Goal: Task Accomplishment & Management: Manage account settings

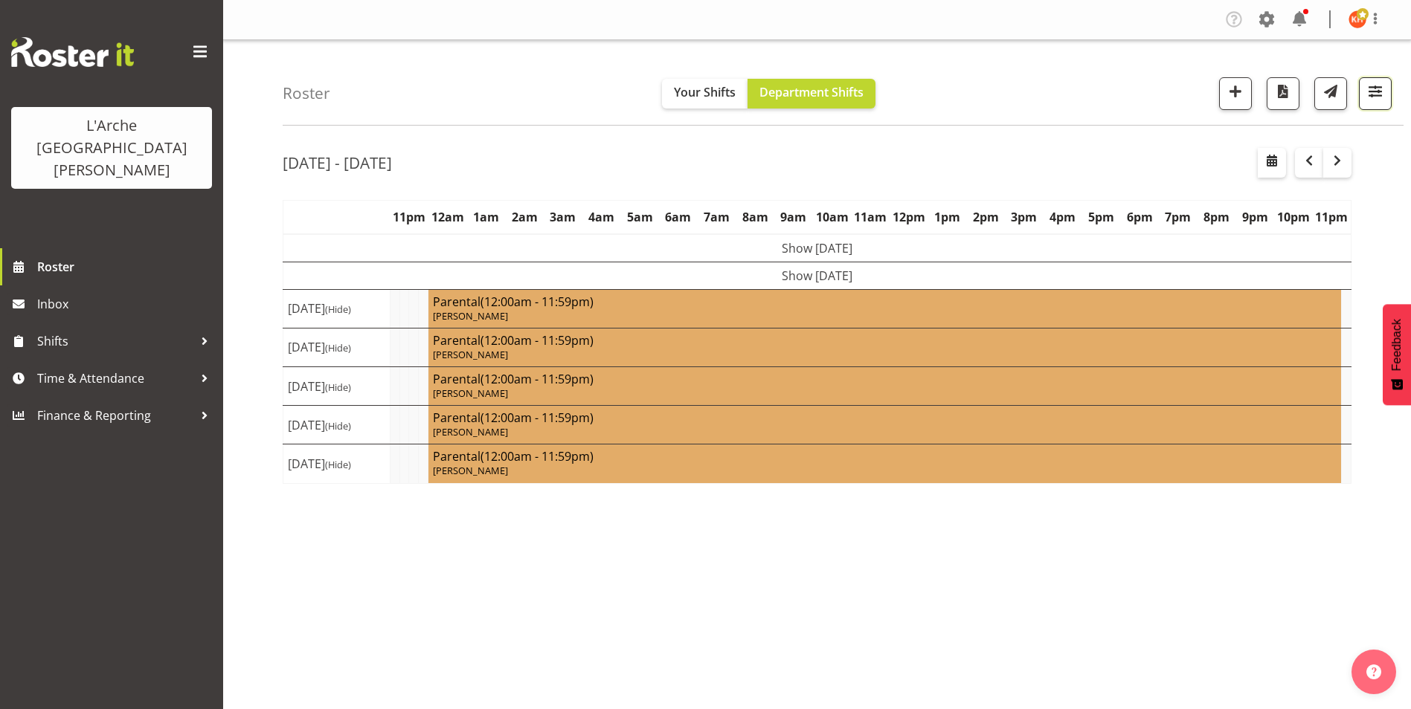
click at [1376, 97] on span "button" at bounding box center [1374, 91] width 19 height 19
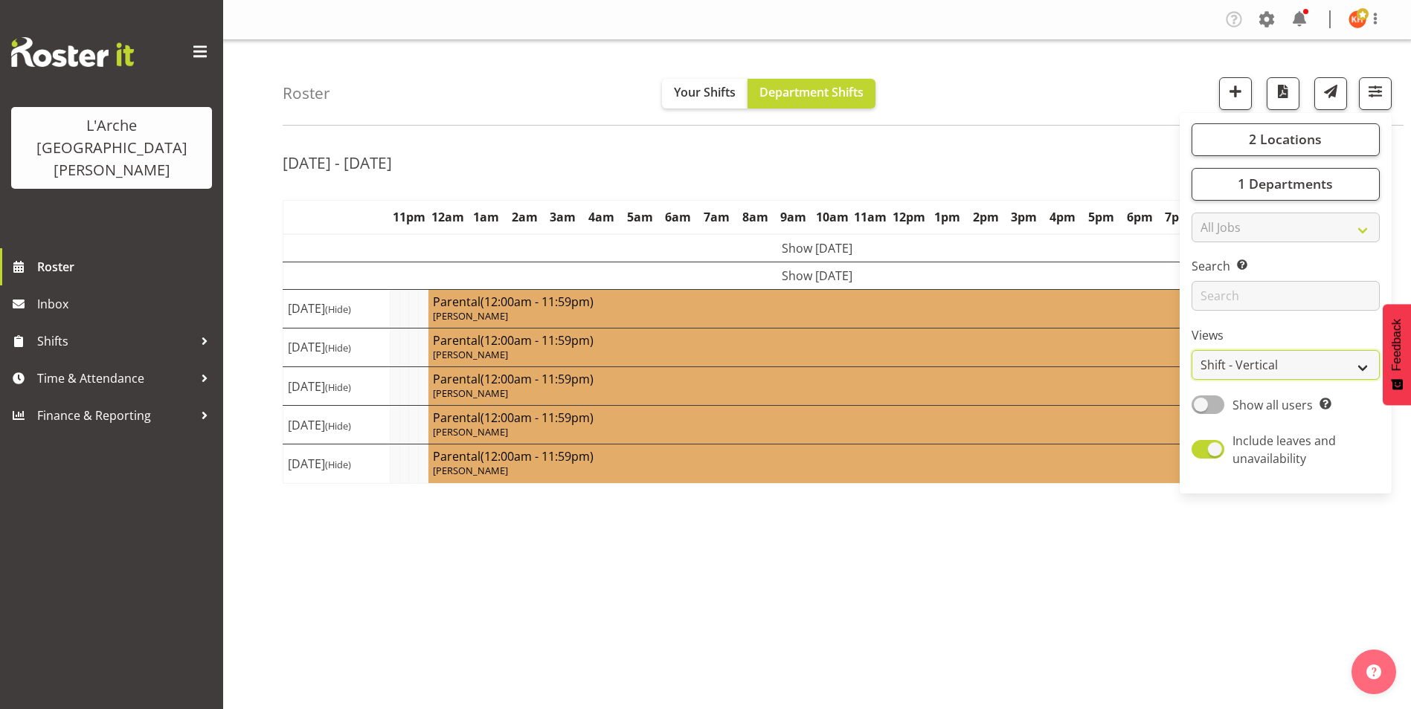
click at [1235, 365] on select "Staff Role Shift - Horizontal Shift - Vertical Staff - Location" at bounding box center [1285, 365] width 188 height 30
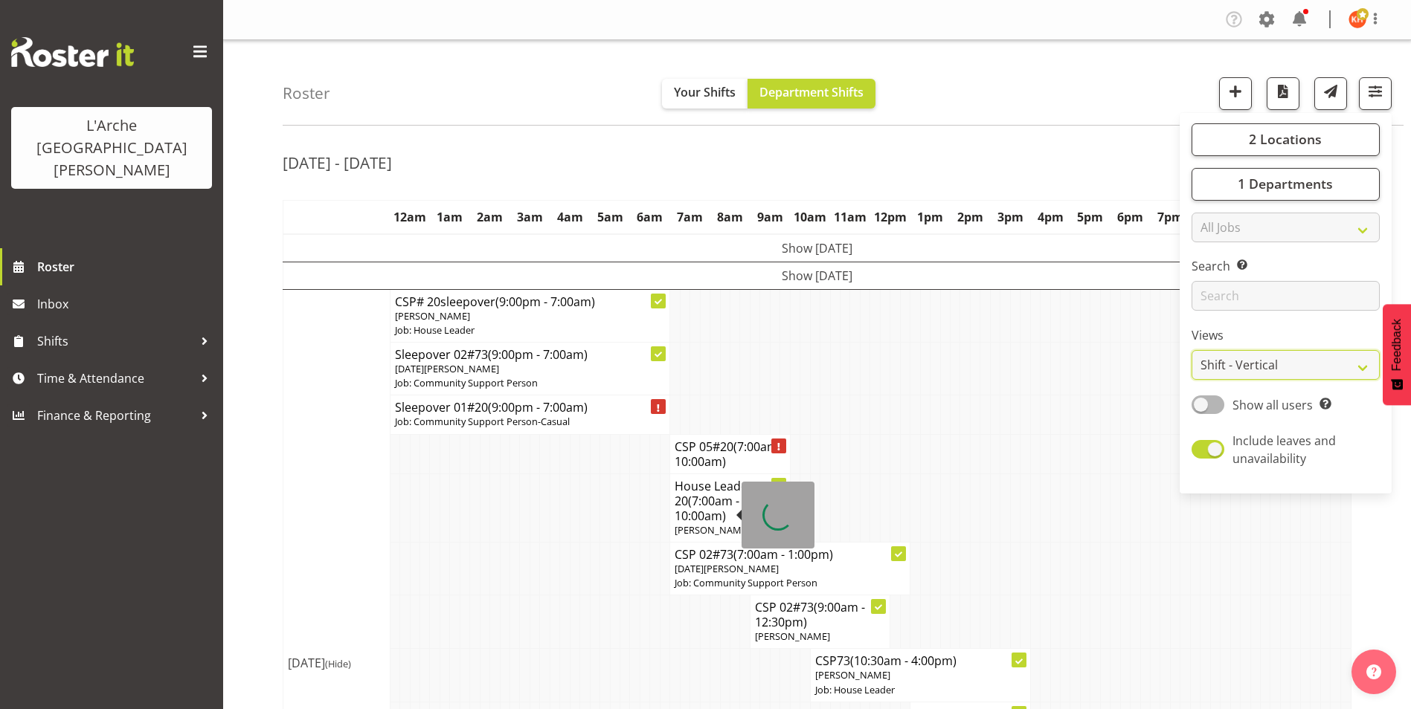
select select "staff"
click at [1191, 350] on select "Staff Role Shift - Horizontal Shift - Vertical Staff - Location" at bounding box center [1285, 365] width 188 height 30
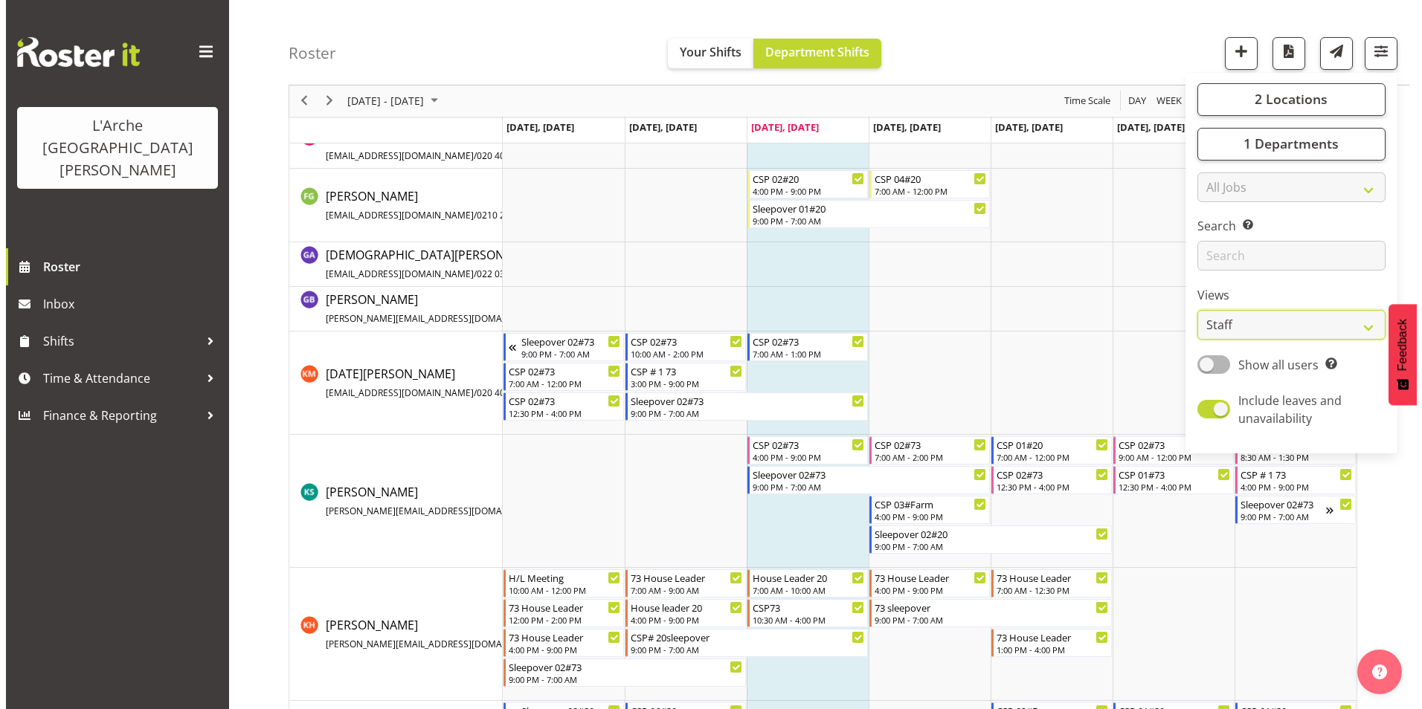
scroll to position [372, 0]
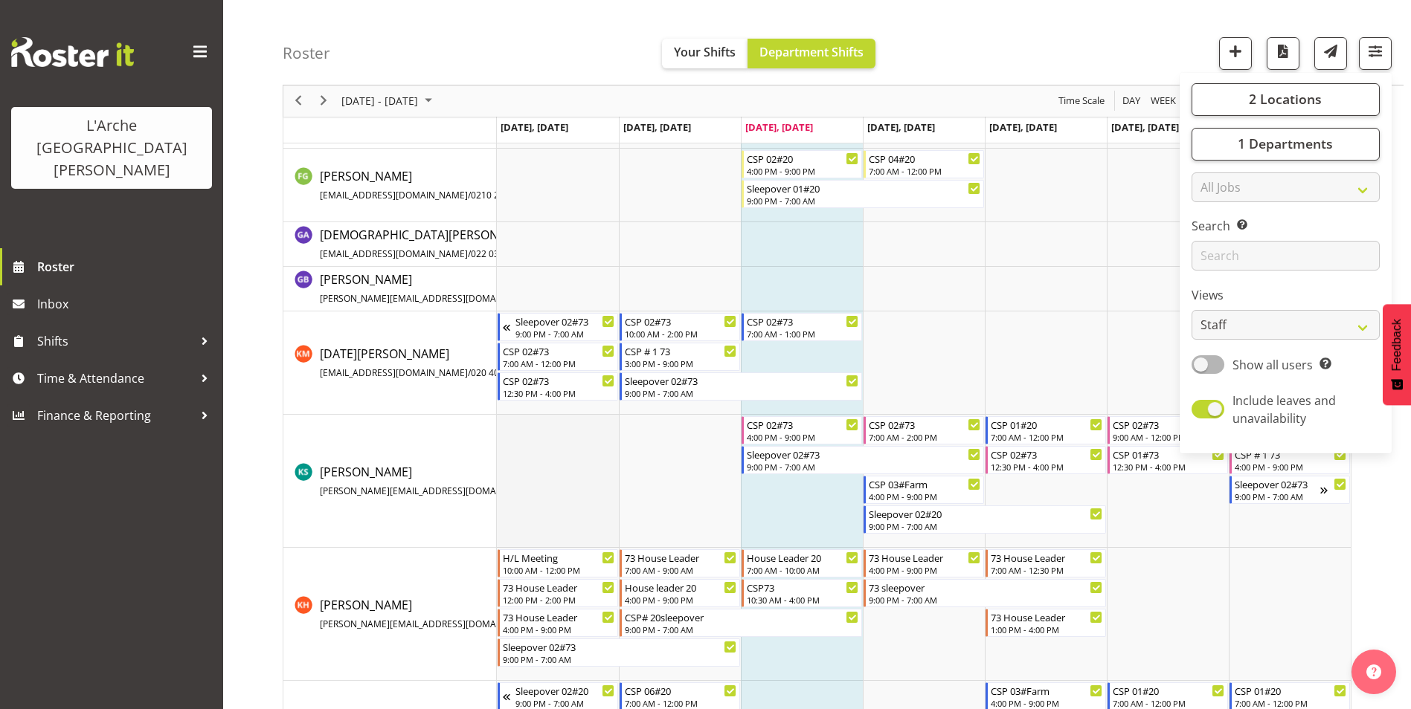
click at [599, 476] on td "Timeline Week of August 13, 2025" at bounding box center [558, 481] width 122 height 133
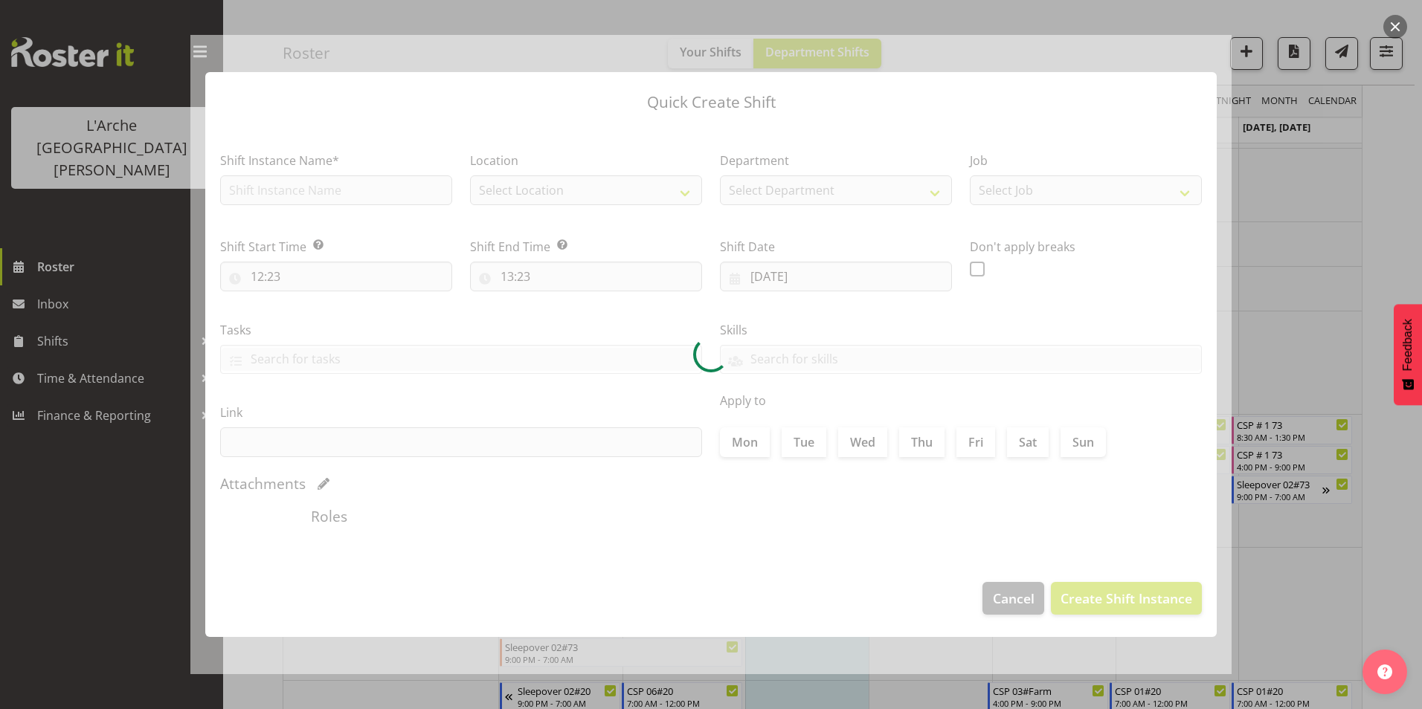
type input "[DATE]"
checkbox input "true"
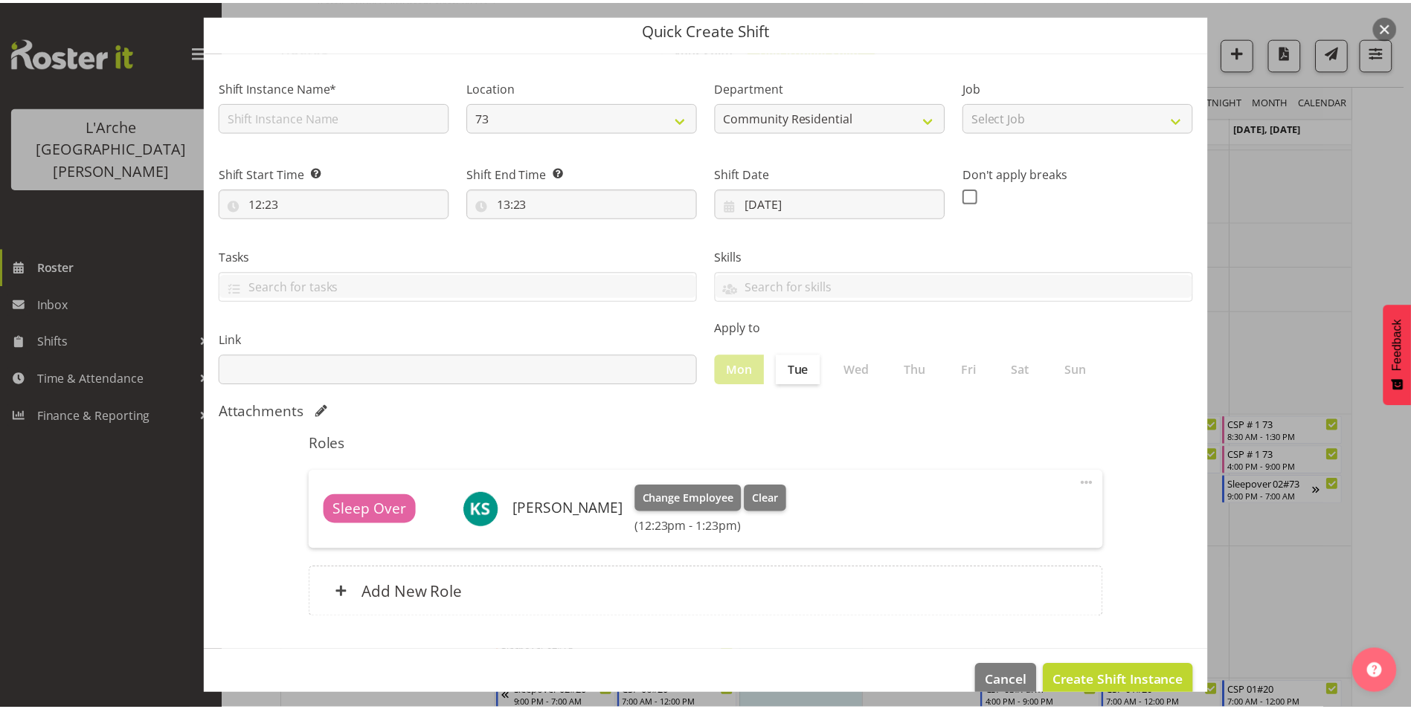
scroll to position [80, 0]
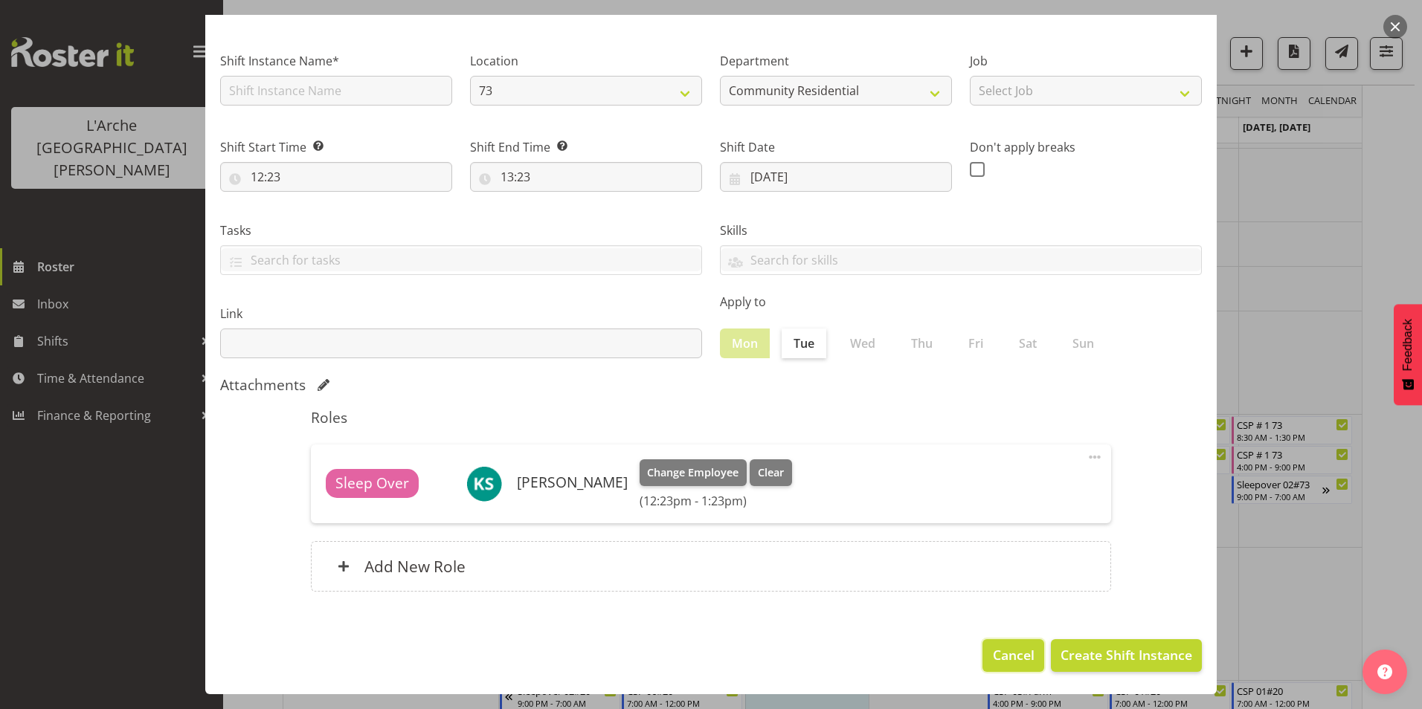
click at [993, 654] on span "Cancel" at bounding box center [1014, 655] width 42 height 19
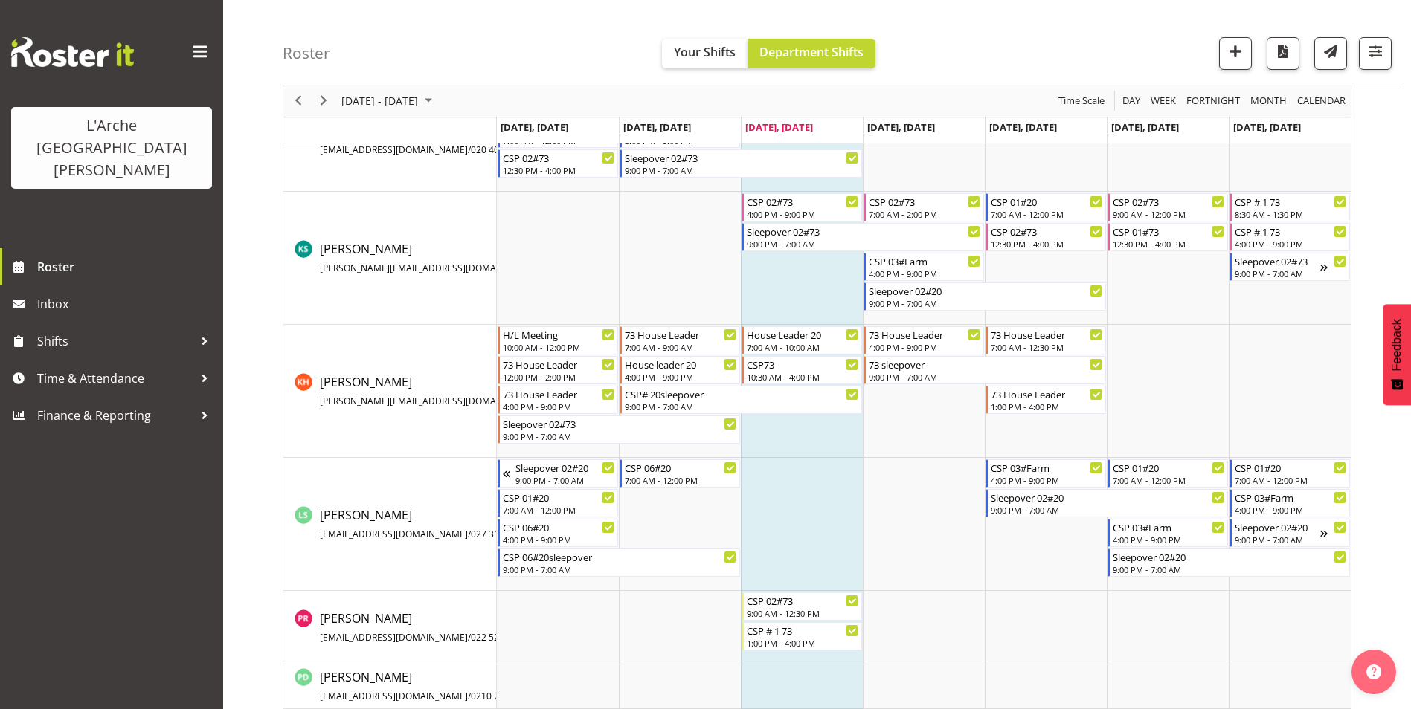
scroll to position [669, 0]
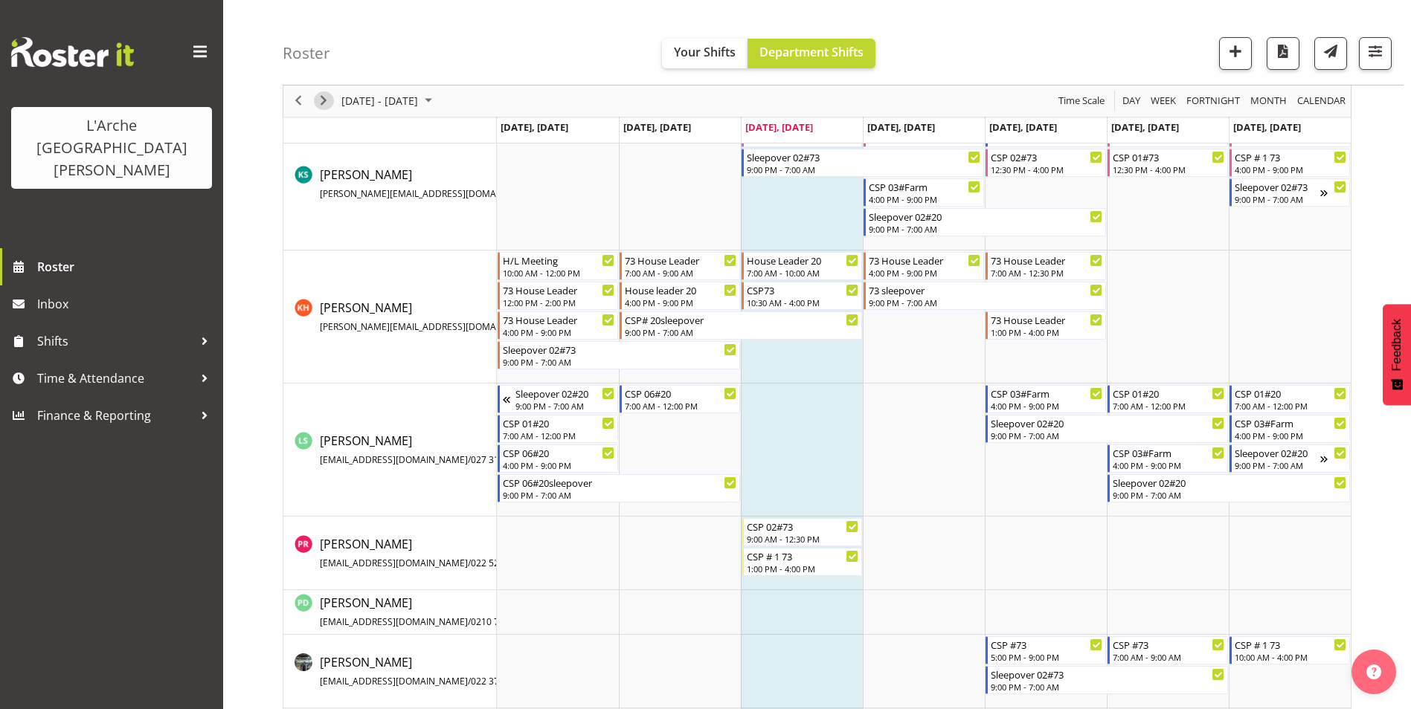
click at [319, 96] on span "Next" at bounding box center [324, 101] width 18 height 19
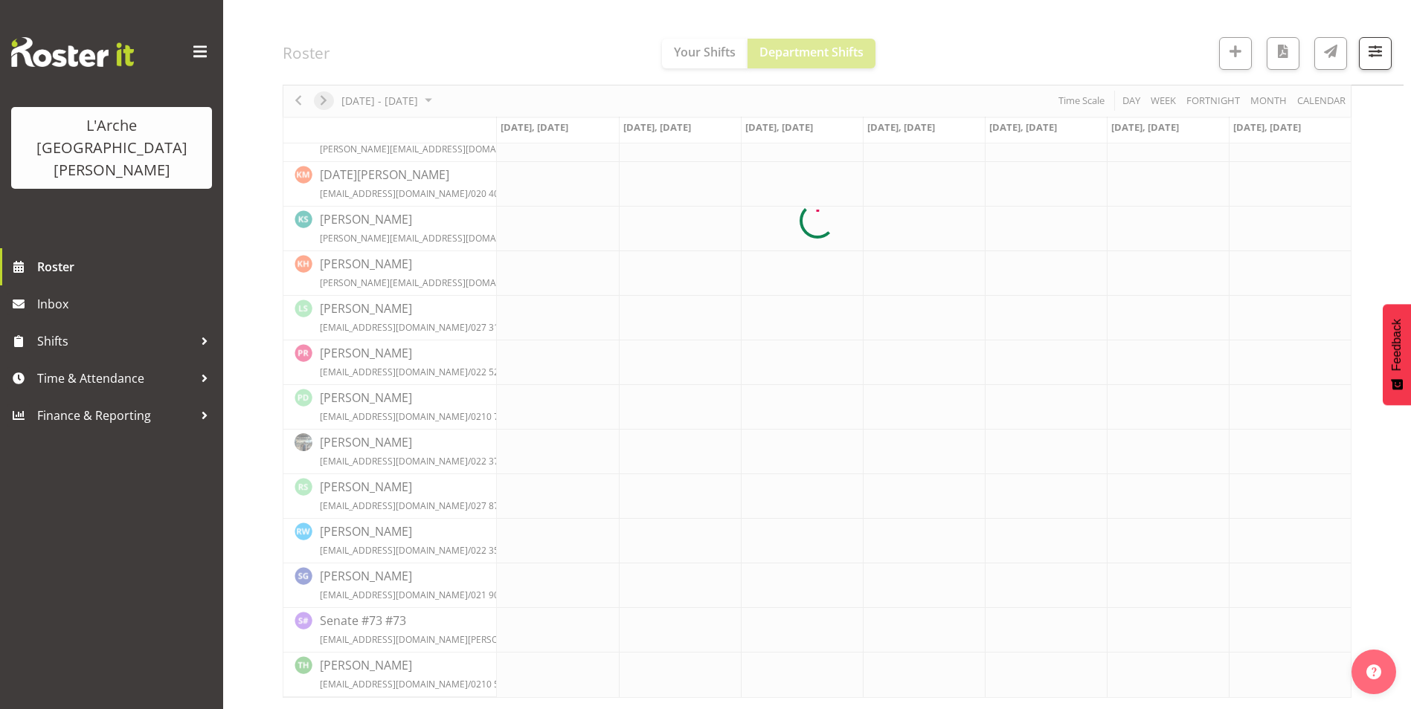
scroll to position [404, 0]
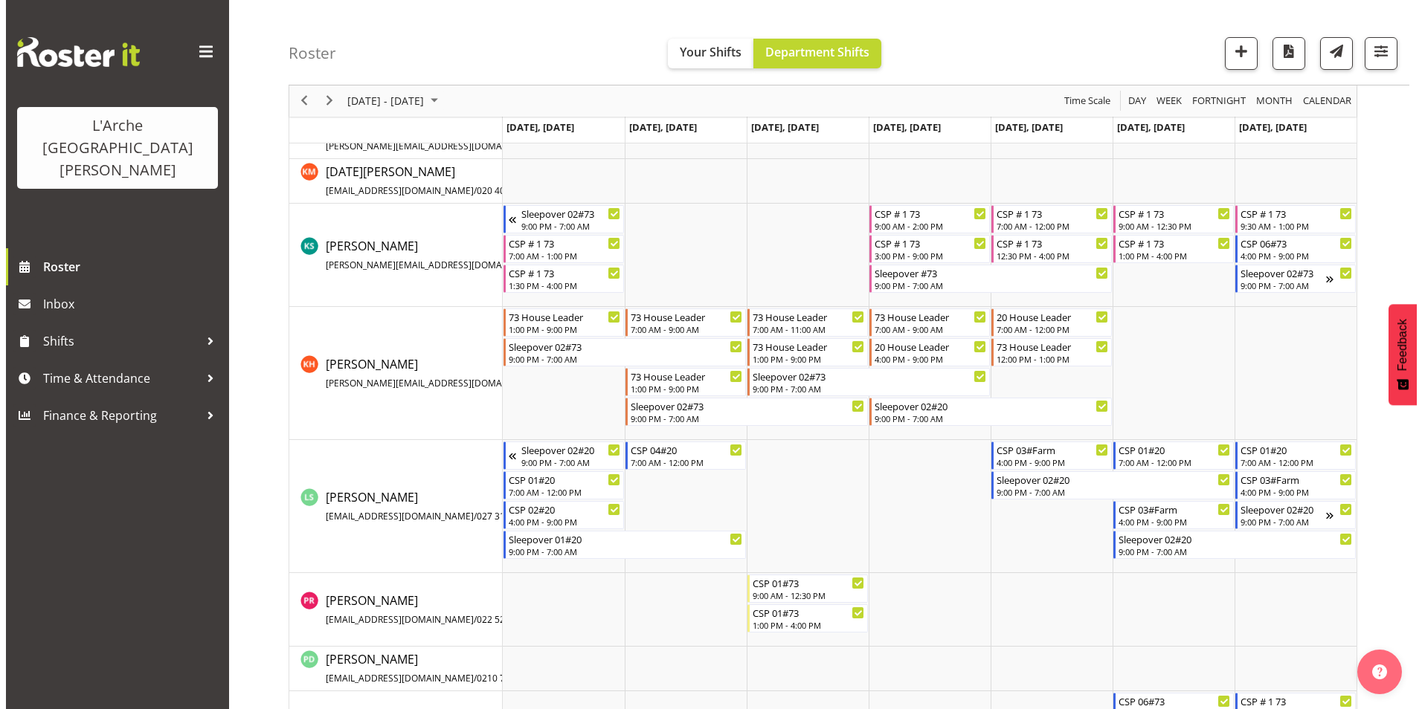
scroll to position [521, 0]
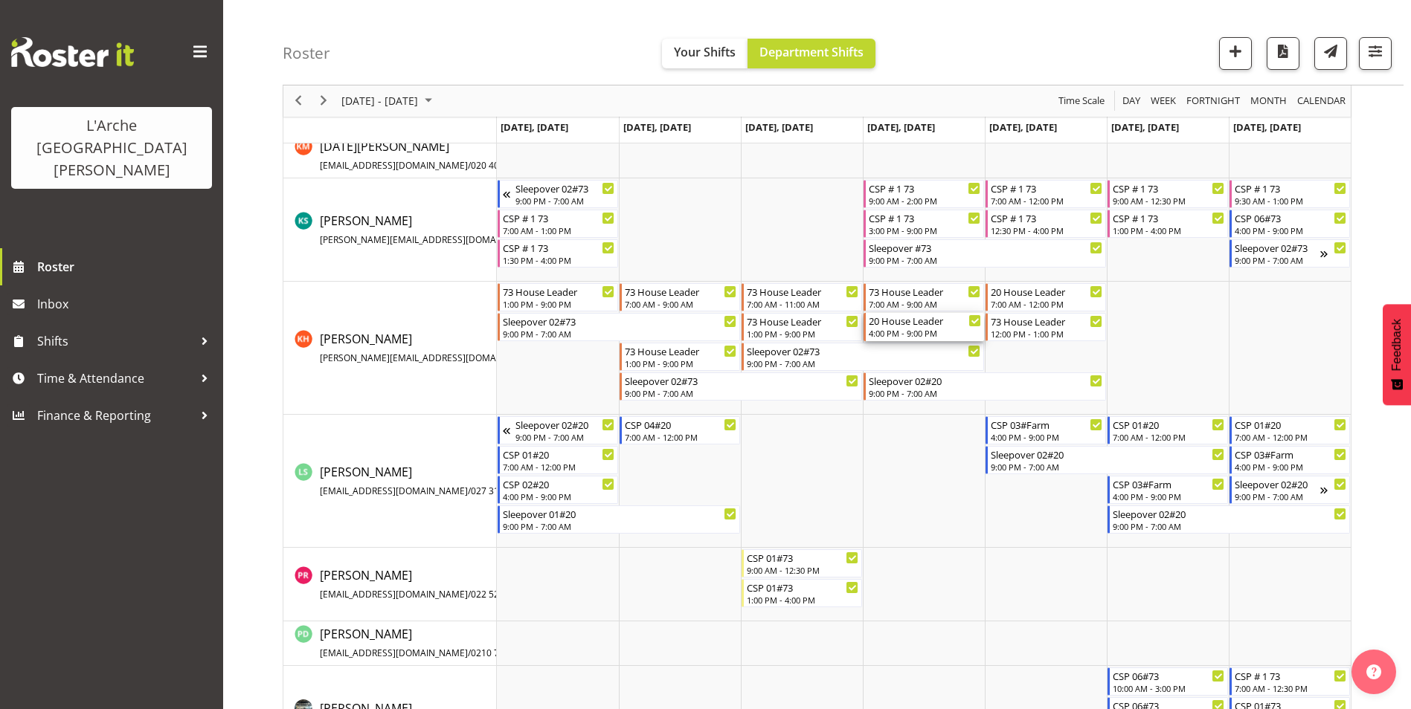
click at [874, 330] on div "4:00 PM - 9:00 PM" at bounding box center [925, 333] width 112 height 12
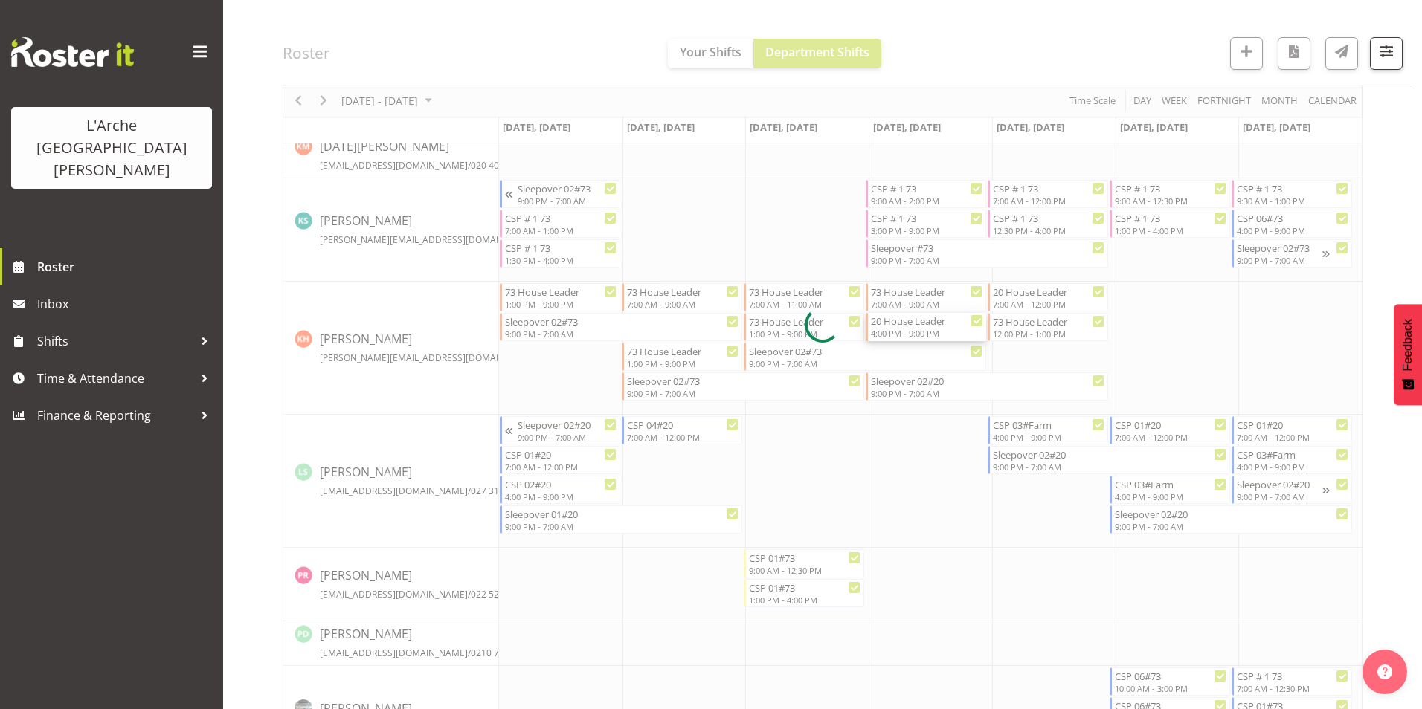
select select
select select "7"
select select "2025"
select select "16"
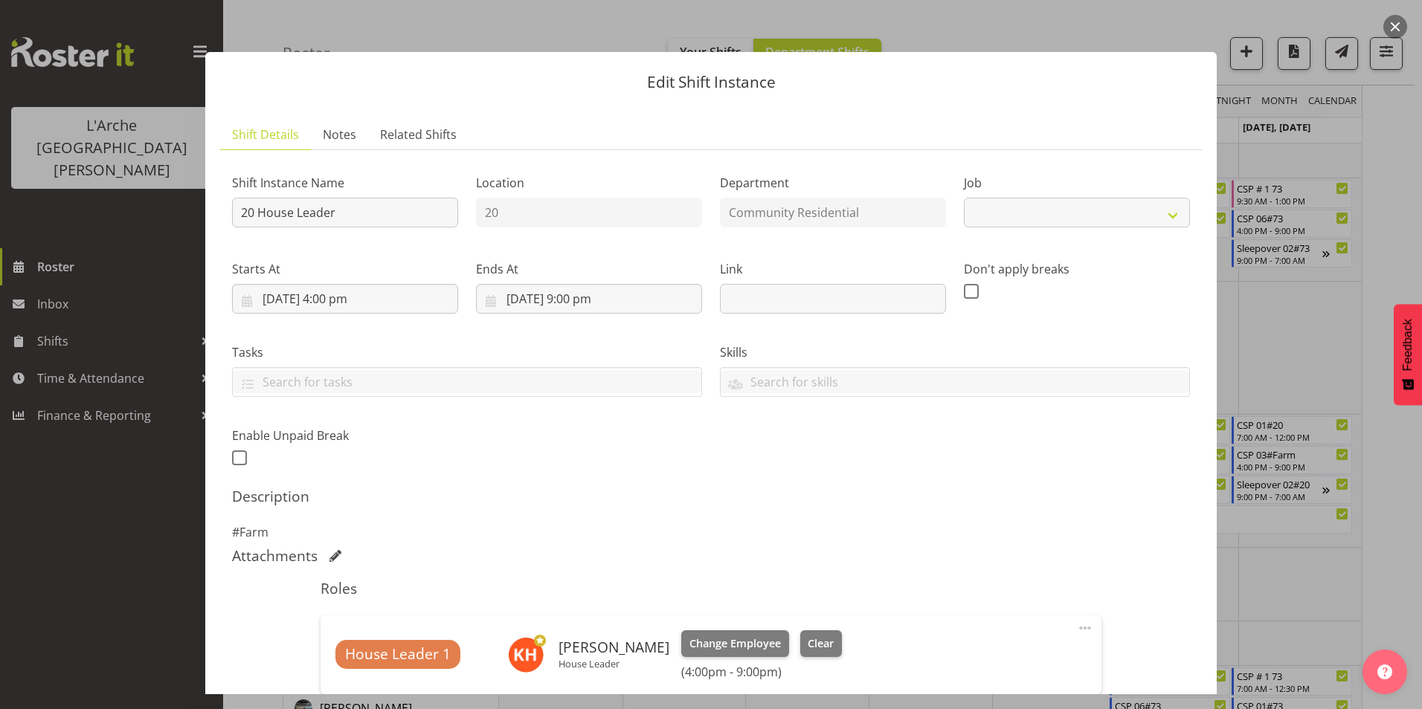
select select "1"
click at [337, 297] on input "[DATE] 4:00 pm" at bounding box center [345, 299] width 226 height 30
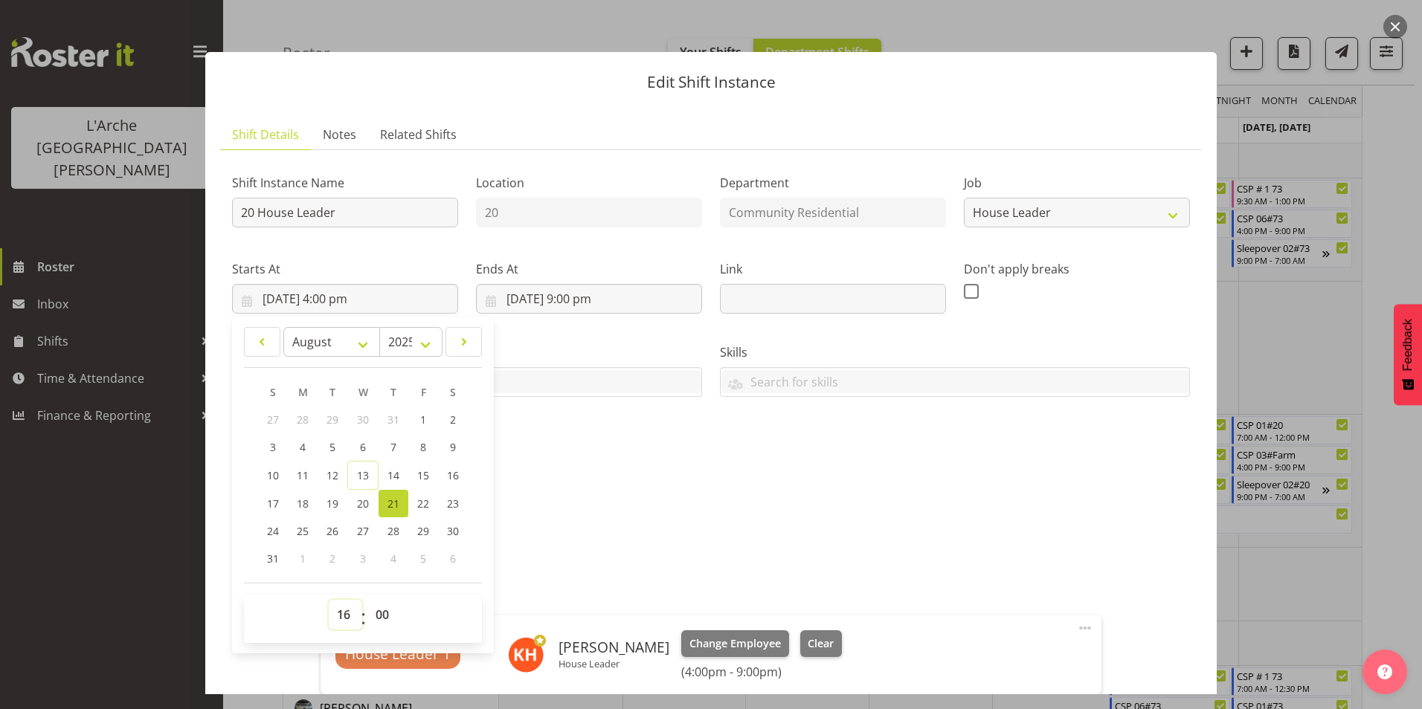
click at [347, 615] on select "00 01 02 03 04 05 06 07 08 09 10 11 12 13 14 15 16 17 18 19 20 21 22 23" at bounding box center [345, 615] width 33 height 30
select select "15"
click at [329, 600] on select "00 01 02 03 04 05 06 07 08 09 10 11 12 13 14 15 16 17 18 19 20 21 22 23" at bounding box center [345, 615] width 33 height 30
type input "[DATE] 3:00 pm"
click at [382, 612] on select "00 01 02 03 04 05 06 07 08 09 10 11 12 13 14 15 16 17 18 19 20 21 22 23 24 25 2…" at bounding box center [383, 615] width 33 height 30
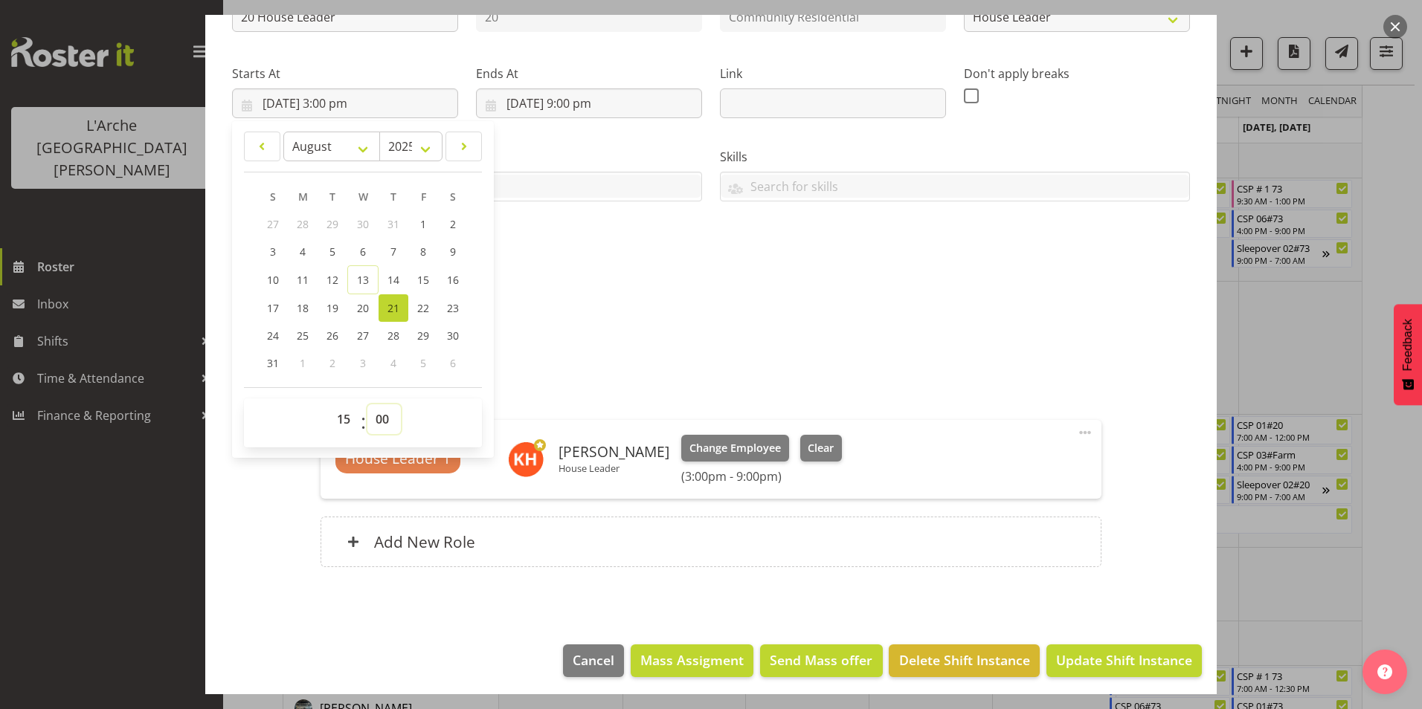
scroll to position [201, 0]
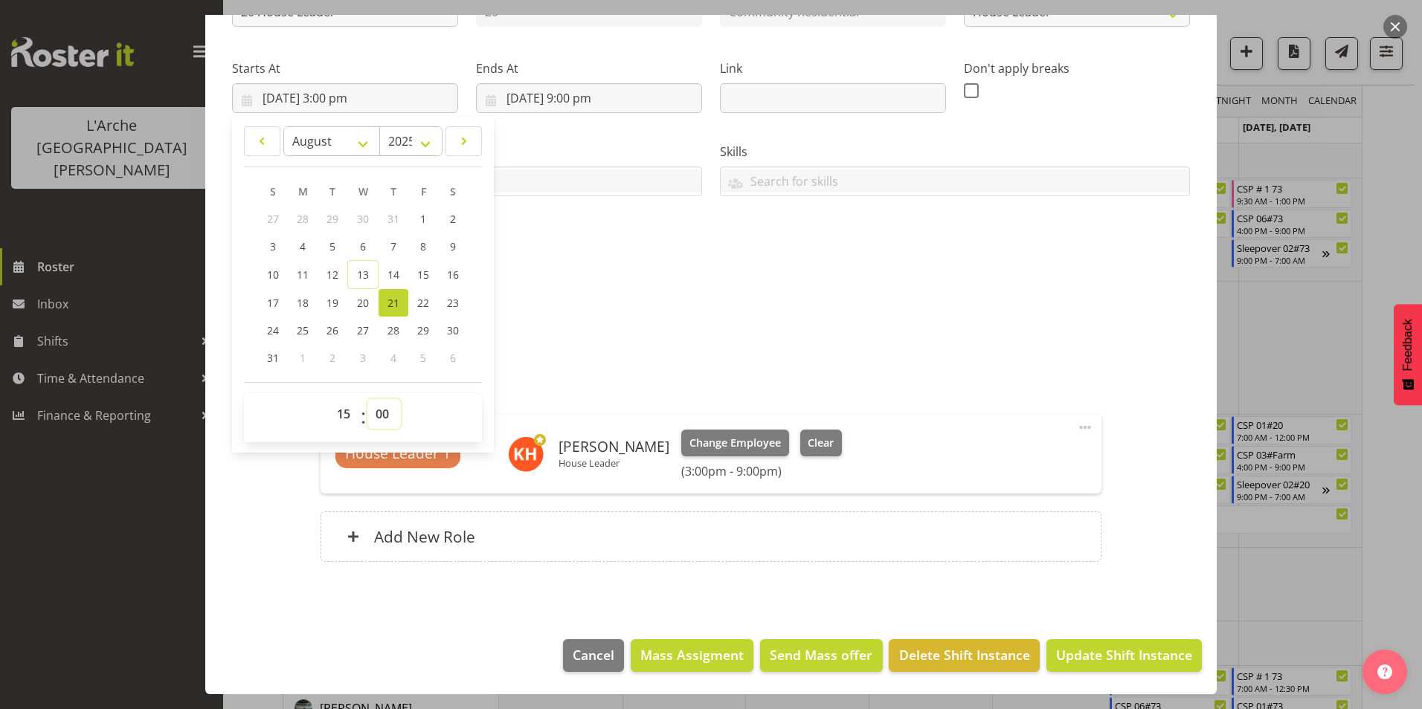
click at [383, 408] on select "00 01 02 03 04 05 06 07 08 09 10 11 12 13 14 15 16 17 18 19 20 21 22 23 24 25 2…" at bounding box center [383, 414] width 33 height 30
select select "30"
click at [367, 399] on select "00 01 02 03 04 05 06 07 08 09 10 11 12 13 14 15 16 17 18 19 20 21 22 23 24 25 2…" at bounding box center [383, 414] width 33 height 30
type input "[DATE] 3:30 pm"
click at [590, 324] on p "#Farm" at bounding box center [711, 332] width 958 height 18
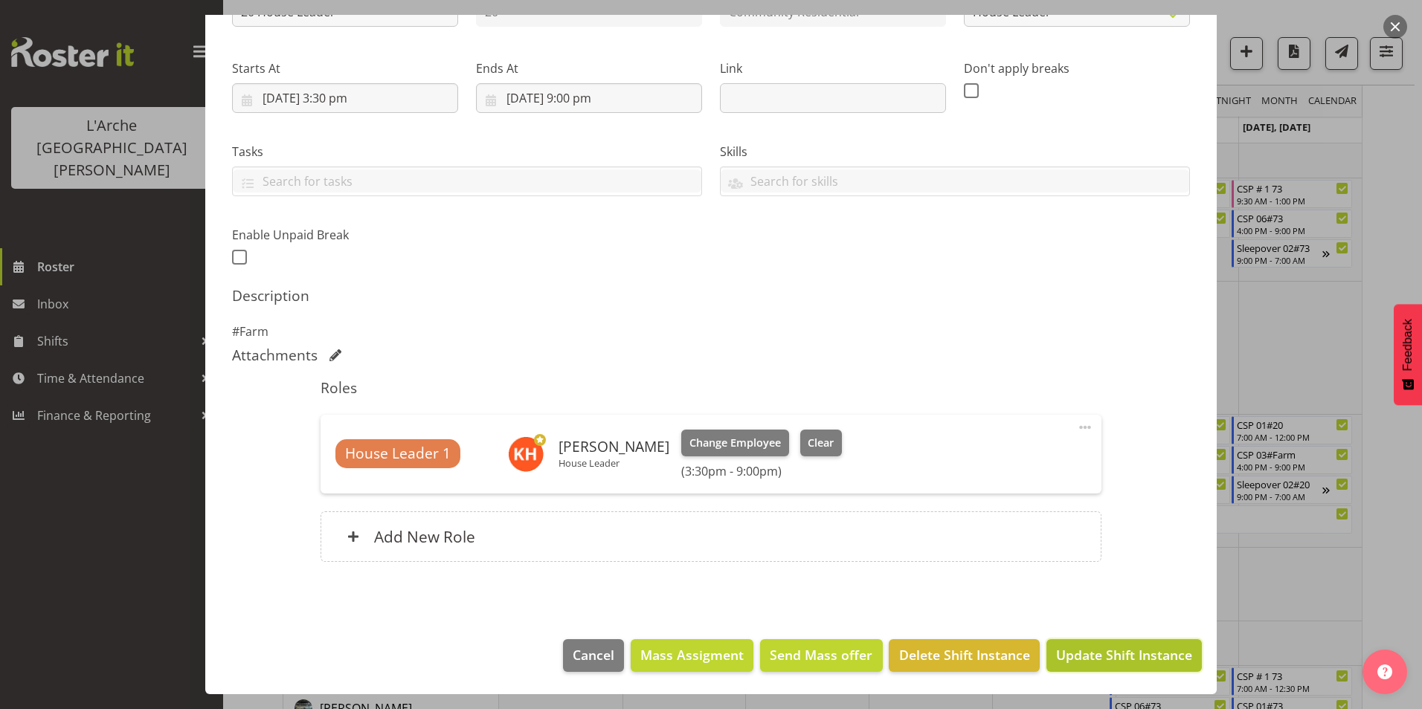
click at [1126, 651] on span "Update Shift Instance" at bounding box center [1124, 655] width 136 height 19
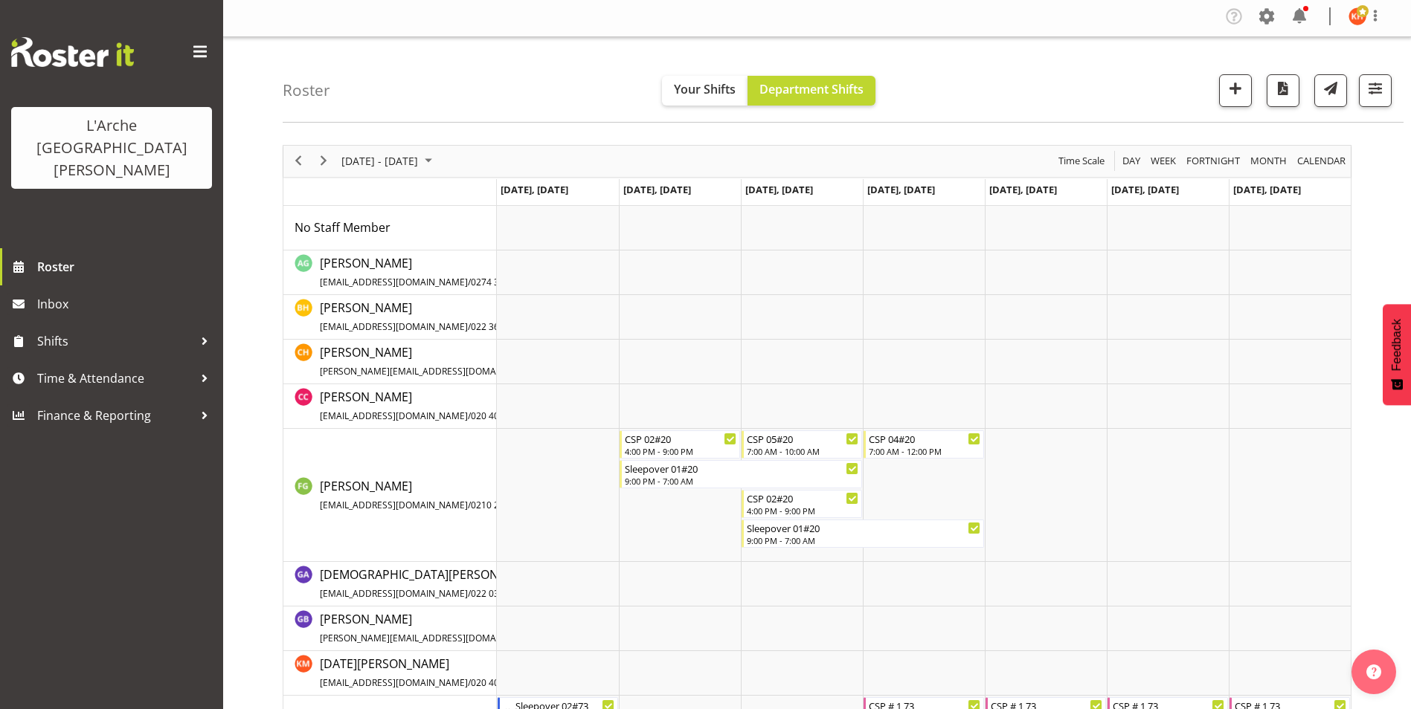
scroll to position [0, 0]
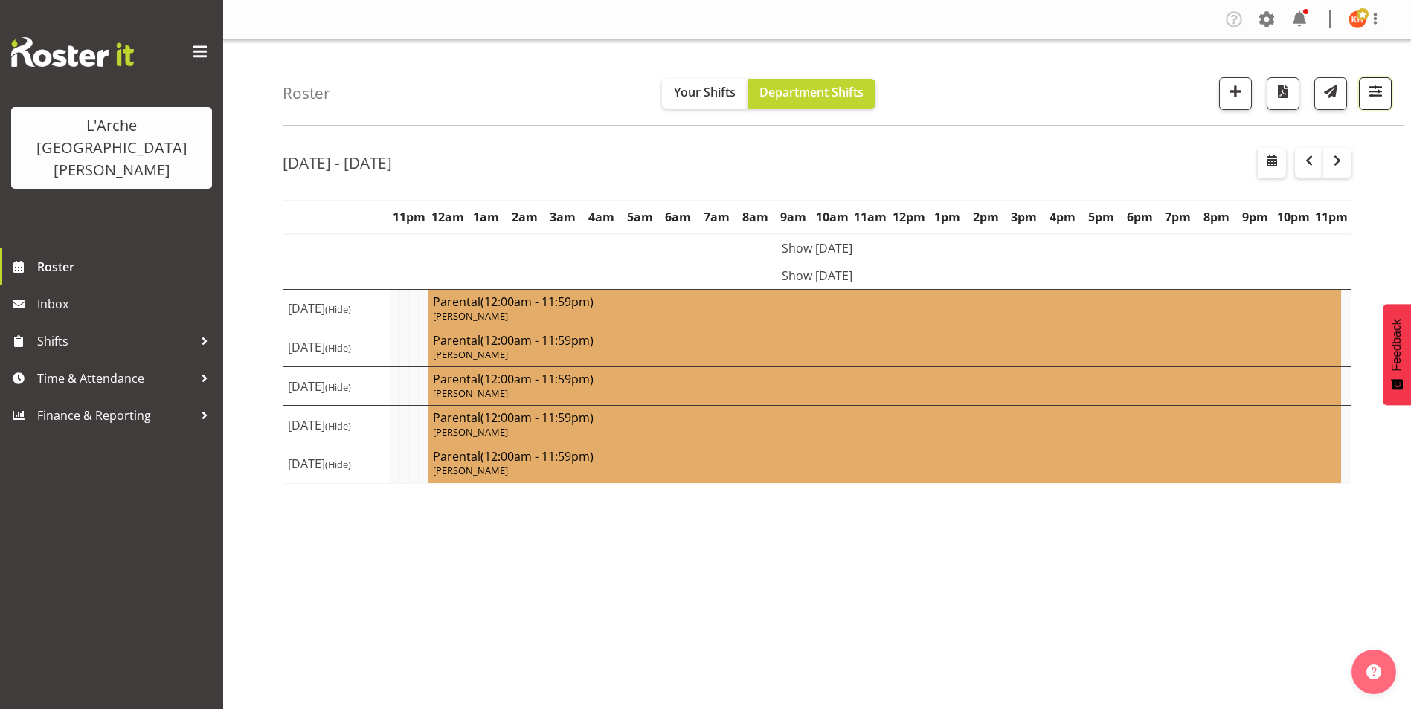
click at [1377, 87] on span "button" at bounding box center [1374, 91] width 19 height 19
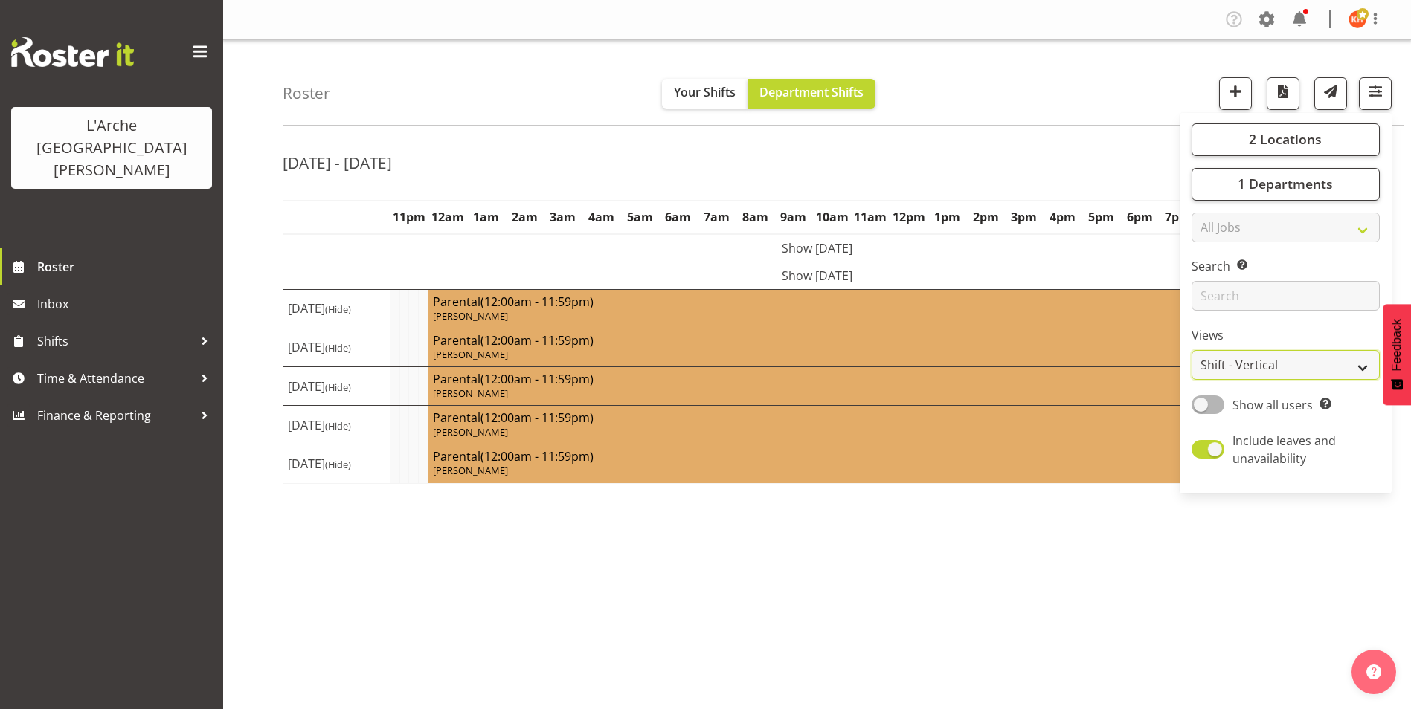
click at [1241, 361] on select "Staff Role Shift - Horizontal Shift - Vertical Staff - Location" at bounding box center [1285, 365] width 188 height 30
select select "staff"
click at [1191, 350] on select "Staff Role Shift - Horizontal Shift - Vertical Staff - Location" at bounding box center [1285, 365] width 188 height 30
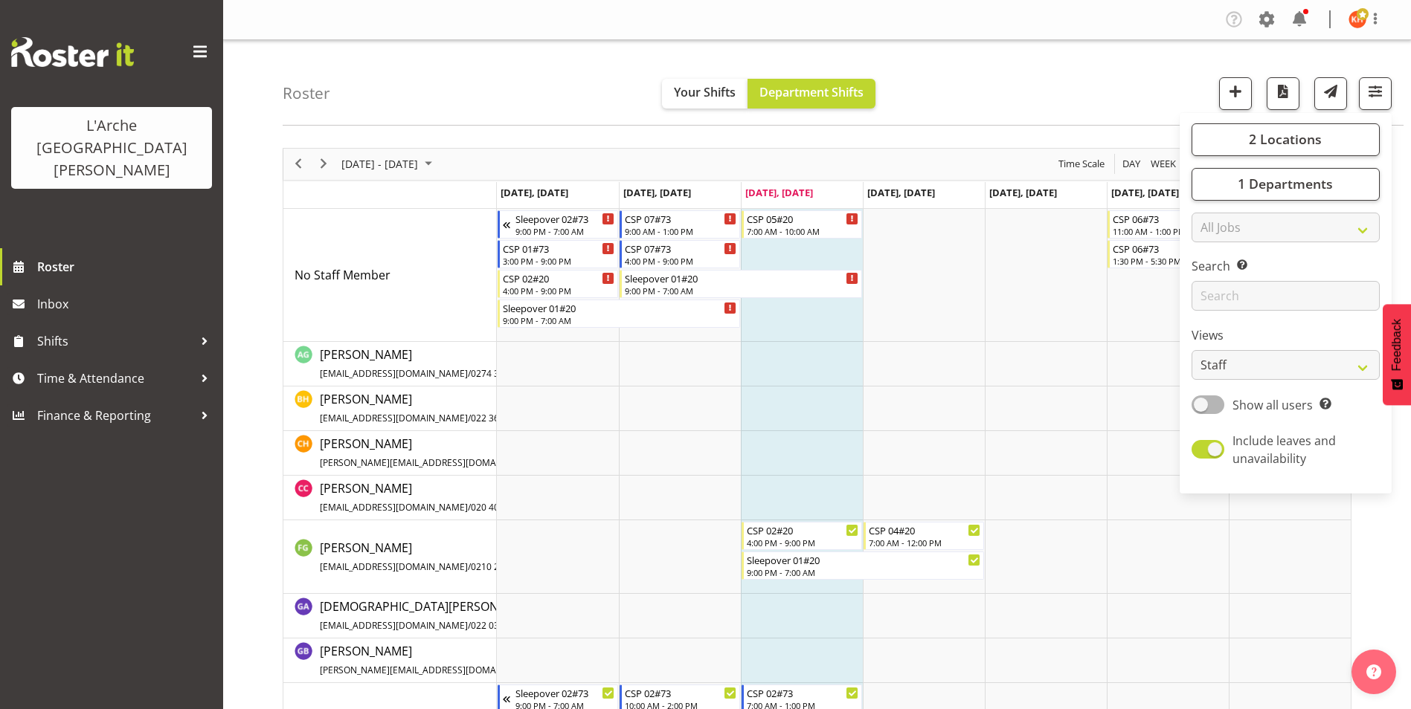
click at [1131, 72] on div "Roster Your Shifts Department Shifts 2 Locations Clear 20 30 41 5 56b 65a 73 Ar…" at bounding box center [843, 83] width 1121 height 86
